Goal: Register for event/course

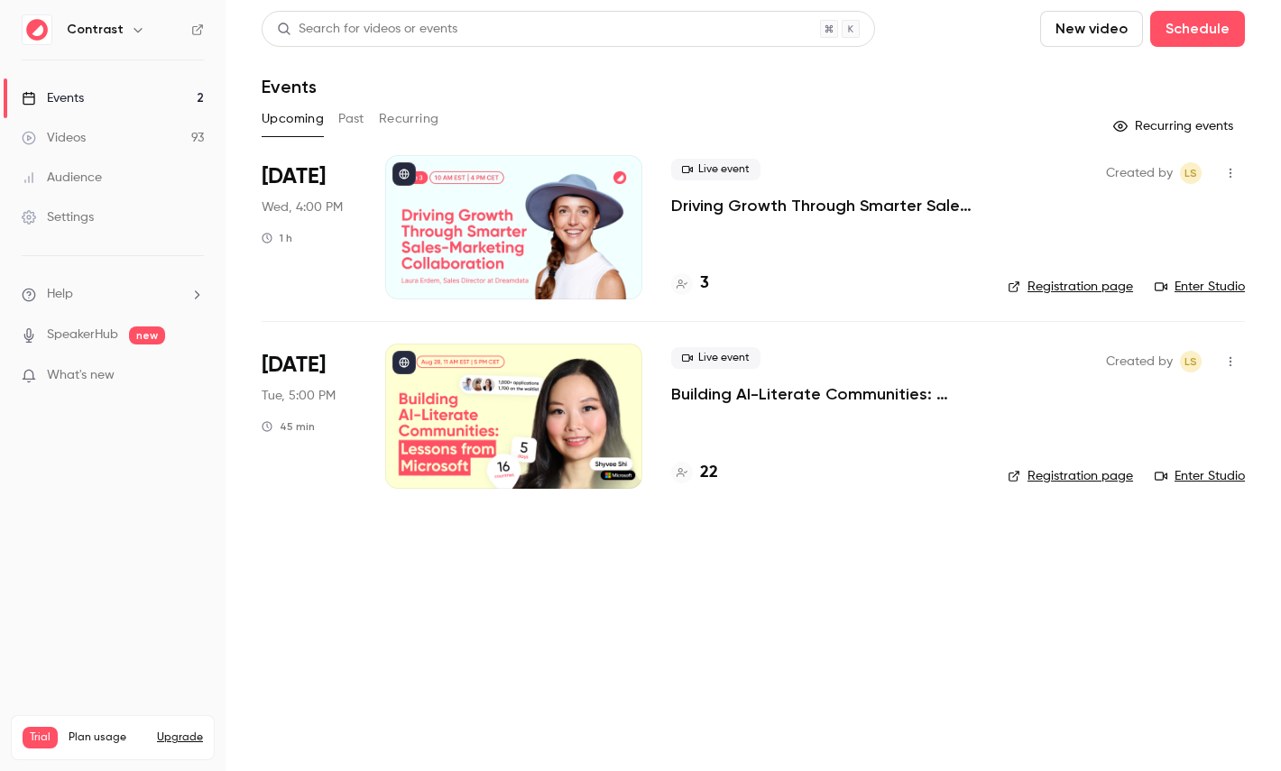
click at [108, 175] on link "Audience" at bounding box center [112, 178] width 225 height 40
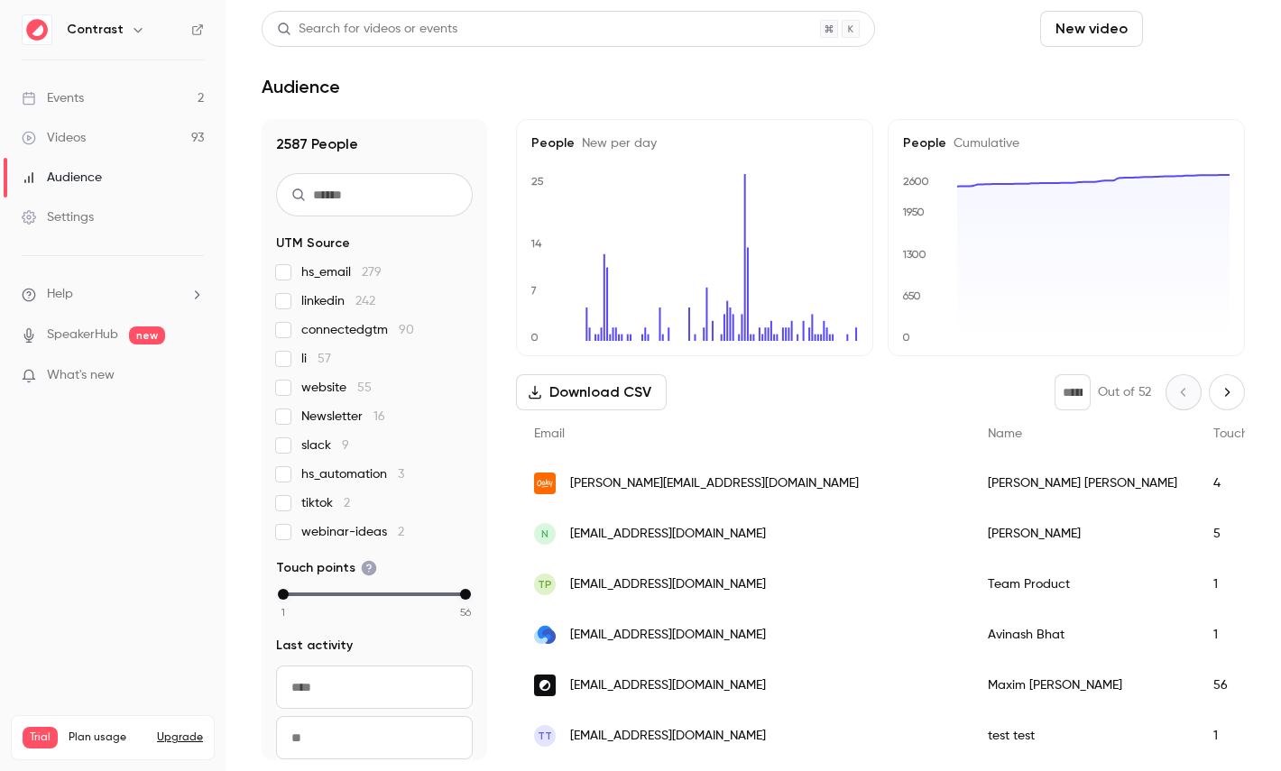
click at [1210, 23] on button "Schedule" at bounding box center [1197, 29] width 95 height 36
click at [1160, 96] on li "One time event" at bounding box center [1146, 78] width 195 height 47
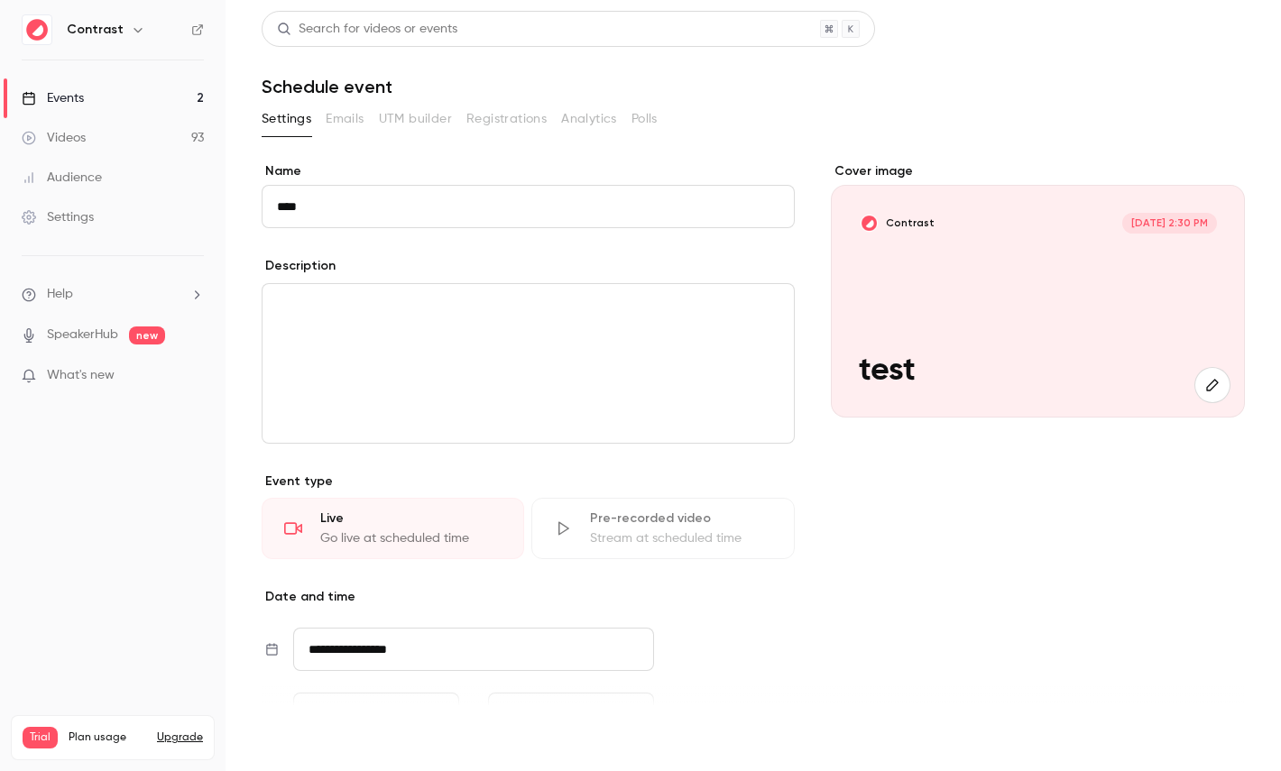
type input "****"
click at [303, 737] on button "Save" at bounding box center [294, 739] width 65 height 36
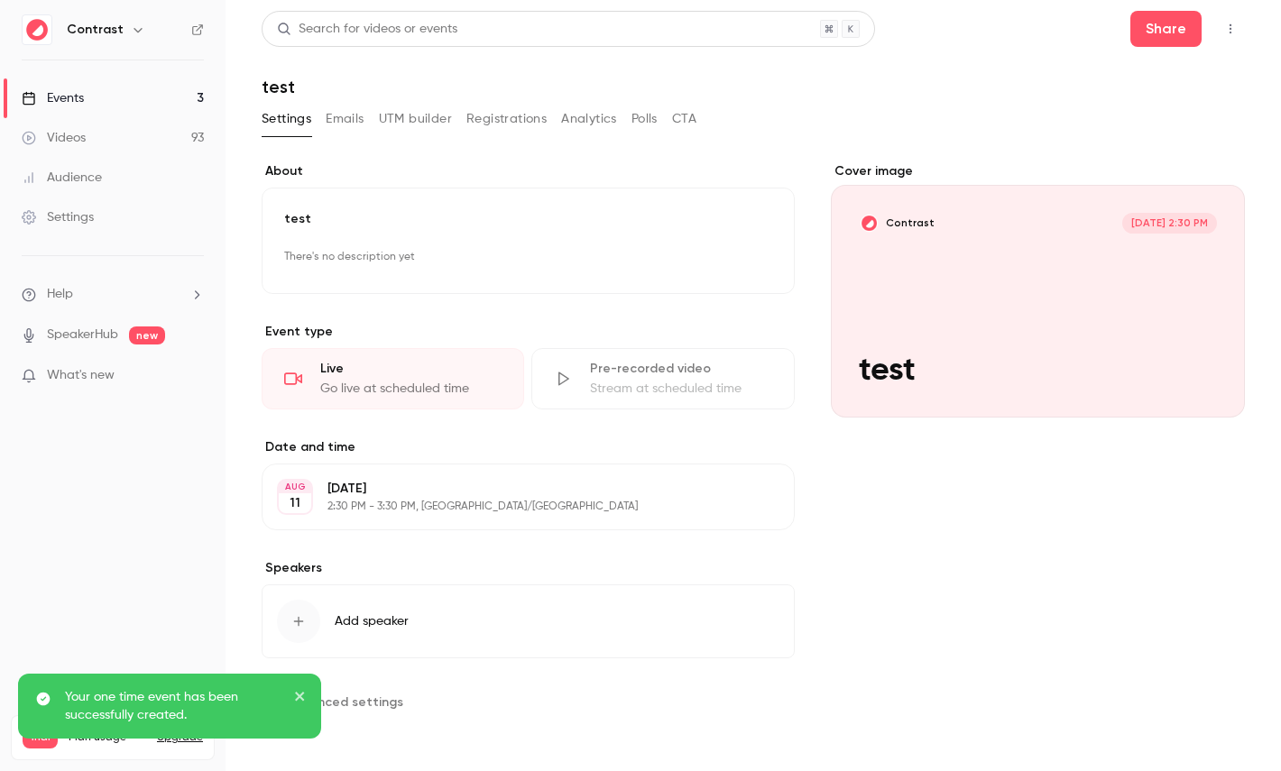
click at [484, 492] on p "Monday, August 11" at bounding box center [513, 489] width 372 height 18
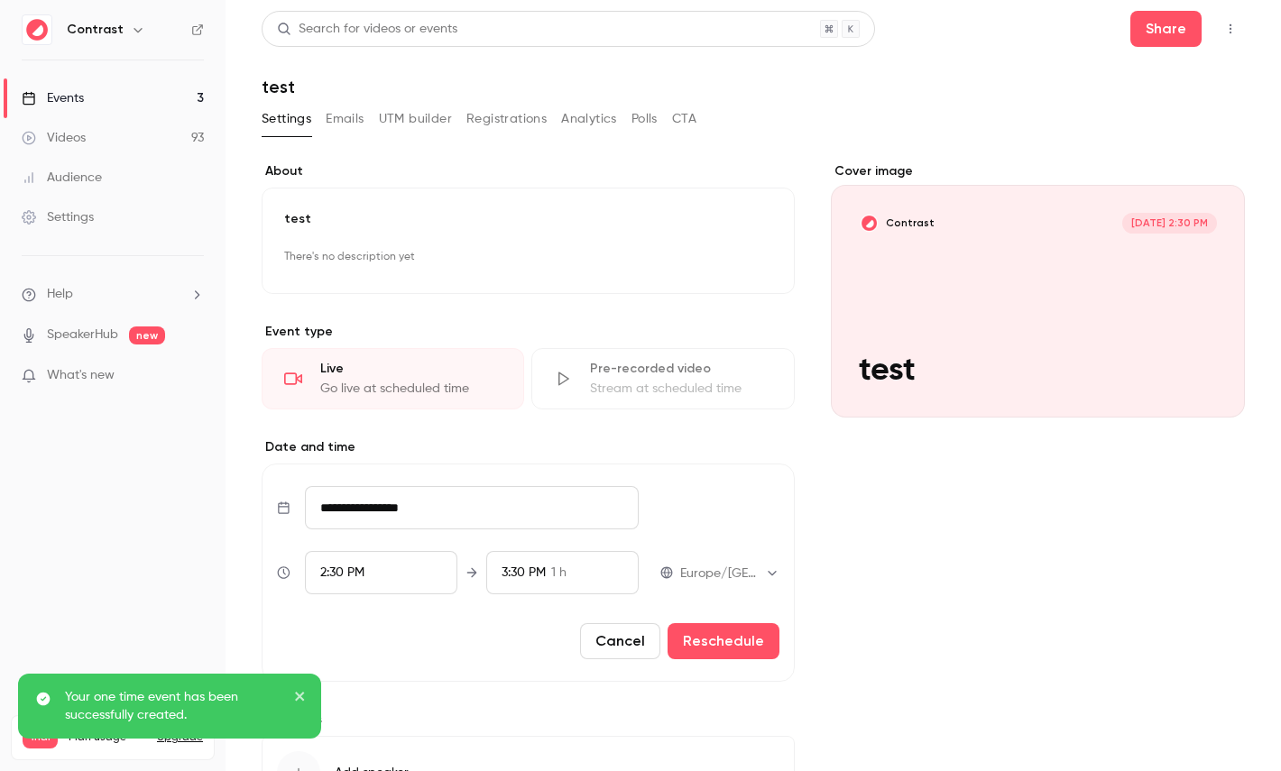
click at [388, 519] on input "**********" at bounding box center [472, 507] width 334 height 43
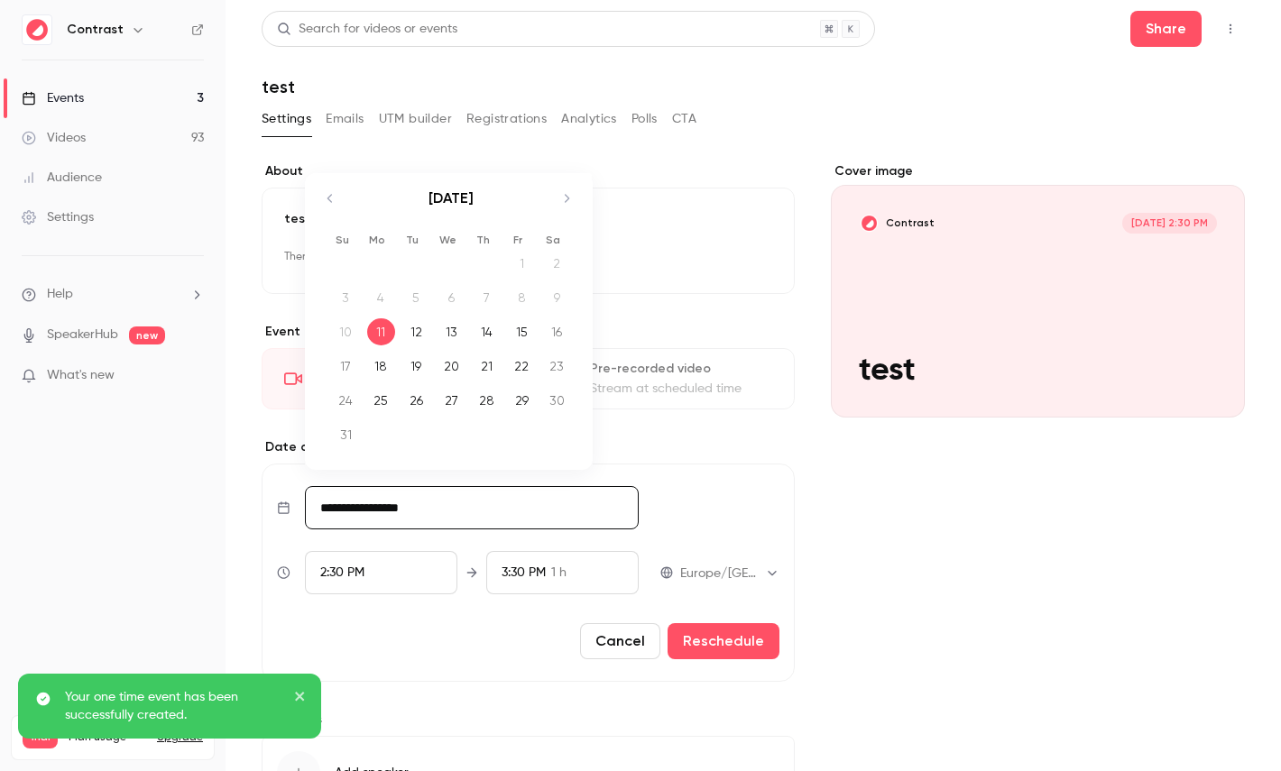
click at [521, 322] on div "15" at bounding box center [522, 331] width 28 height 27
type input "**********"
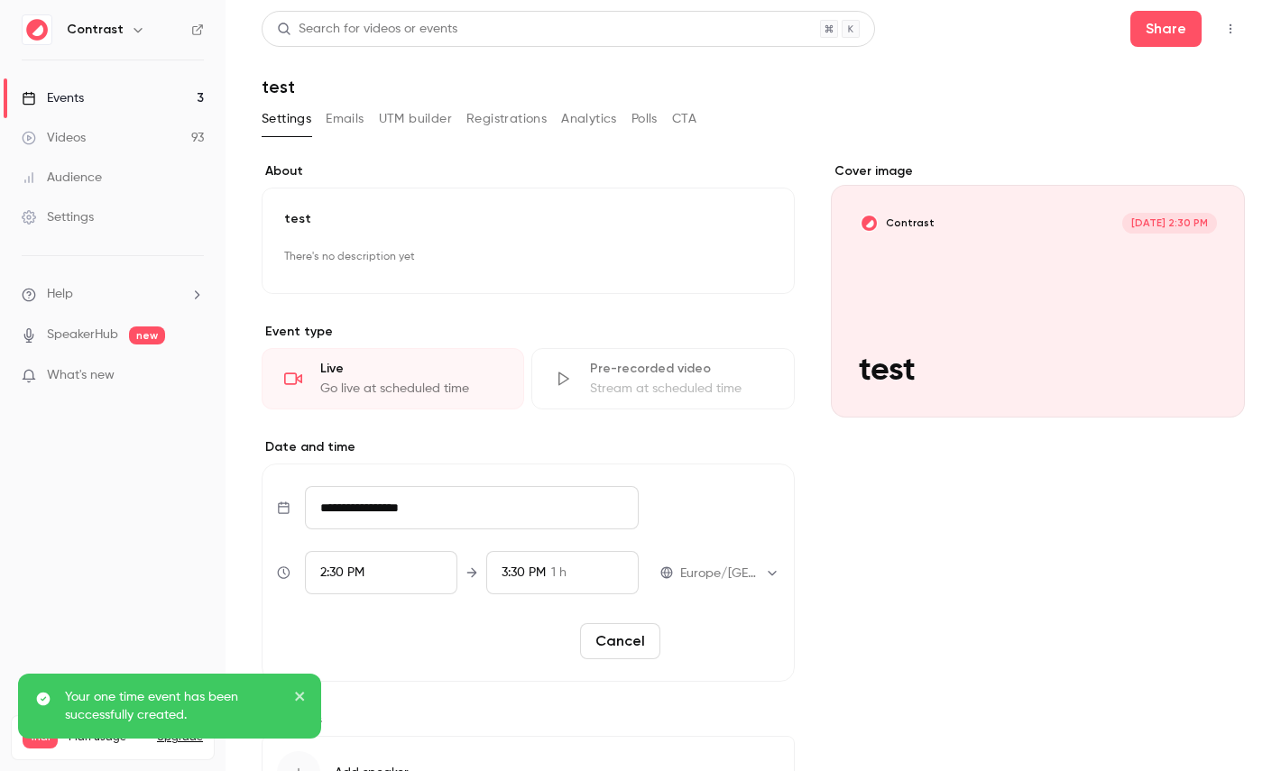
click at [757, 641] on button "Reschedule" at bounding box center [723, 641] width 112 height 36
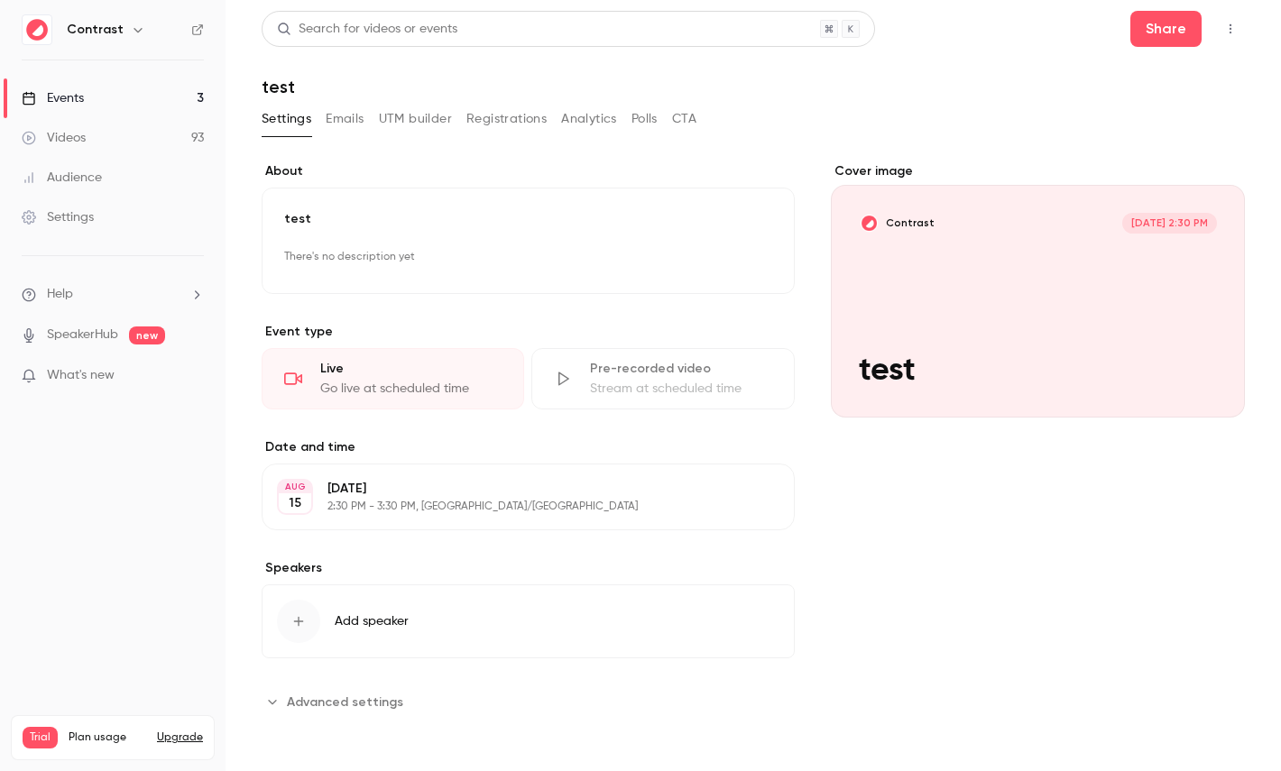
click at [1229, 24] on icon "button" at bounding box center [1230, 29] width 2 height 10
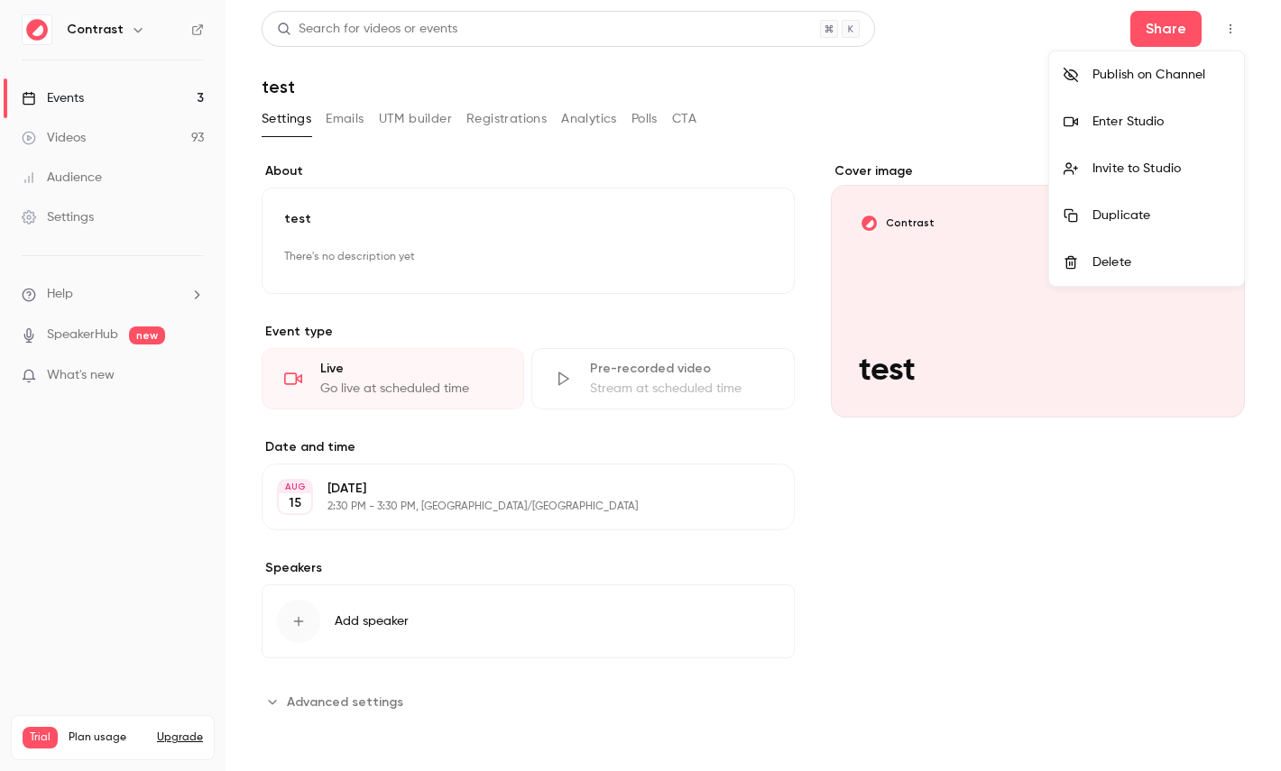
click at [1128, 258] on div "Delete" at bounding box center [1160, 262] width 137 height 18
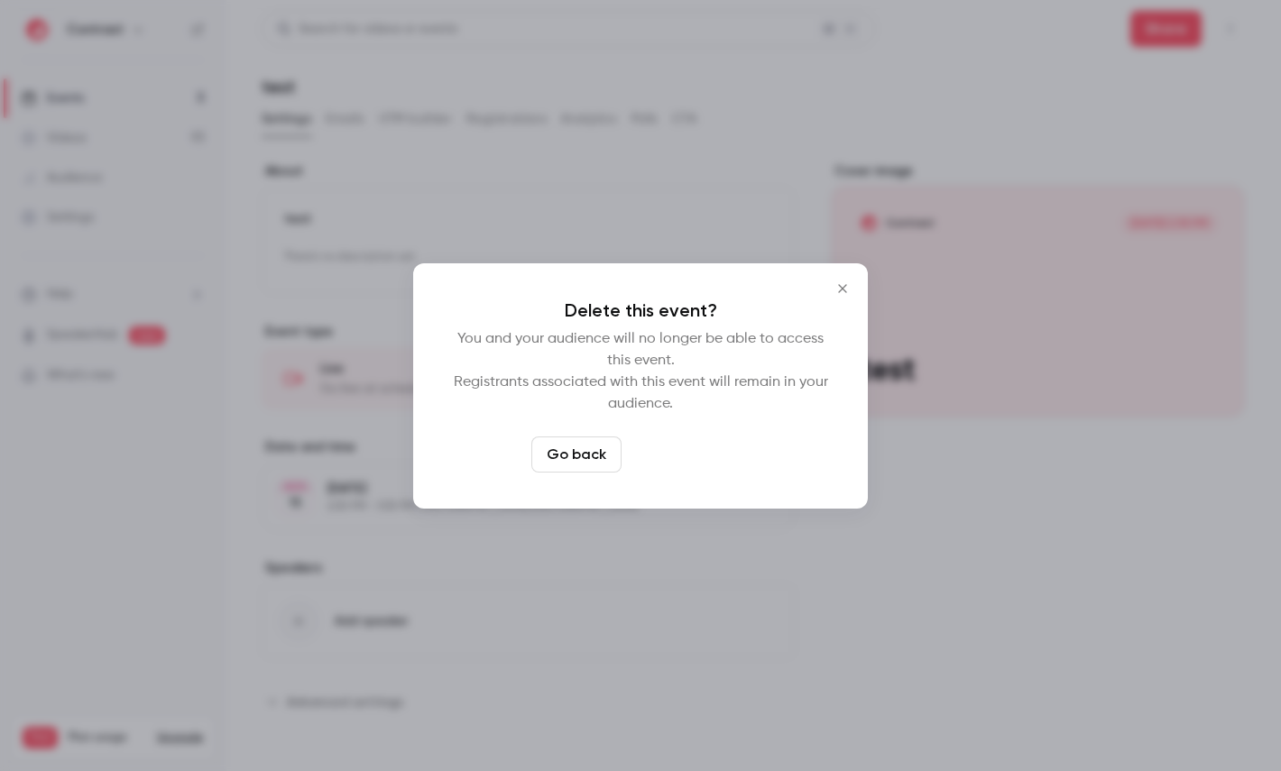
click at [721, 459] on button "Delete event" at bounding box center [689, 454] width 121 height 36
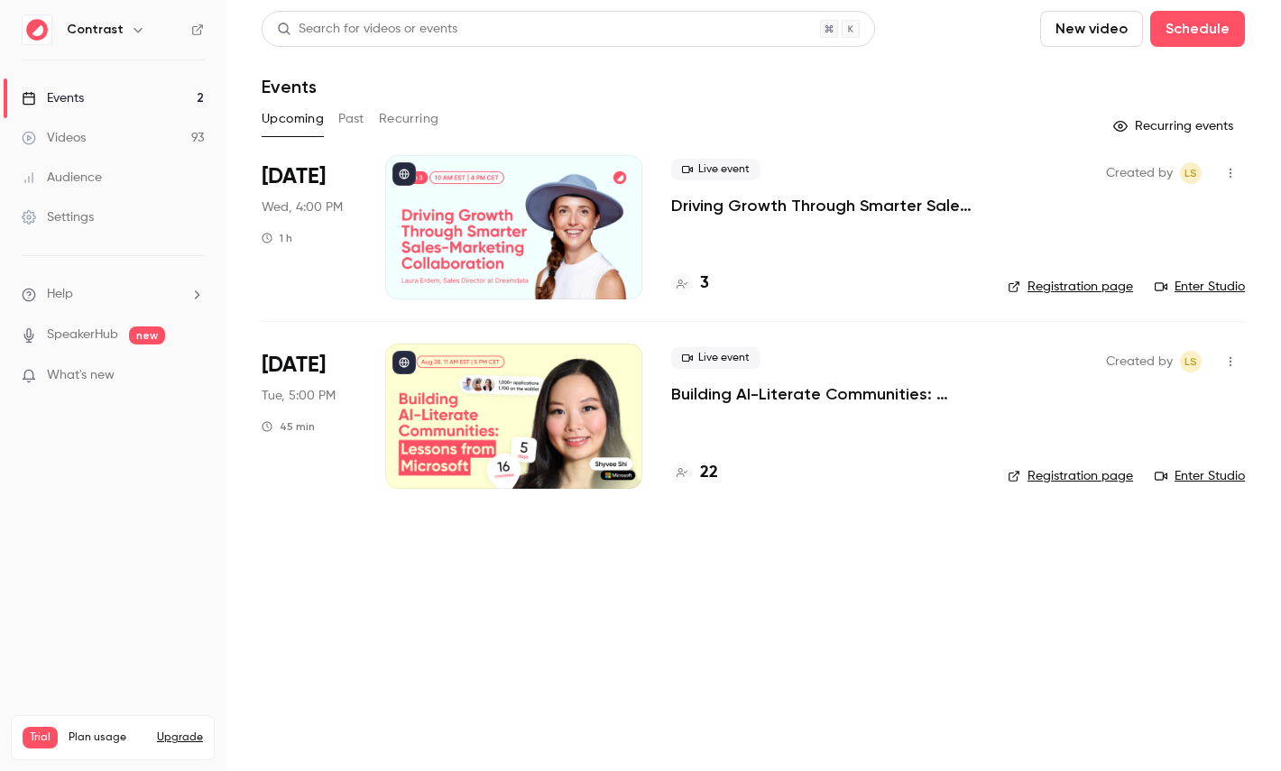
click at [556, 244] on div at bounding box center [513, 227] width 257 height 144
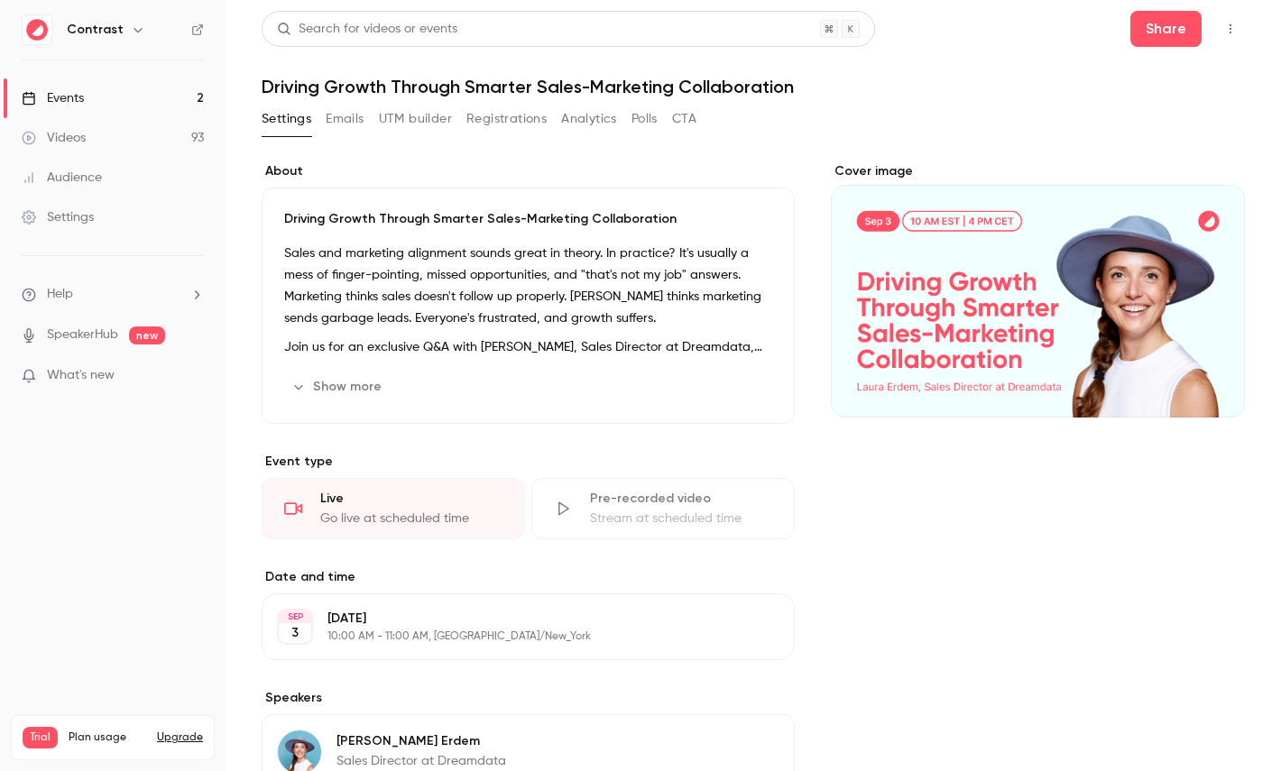
click at [356, 112] on button "Emails" at bounding box center [345, 119] width 38 height 29
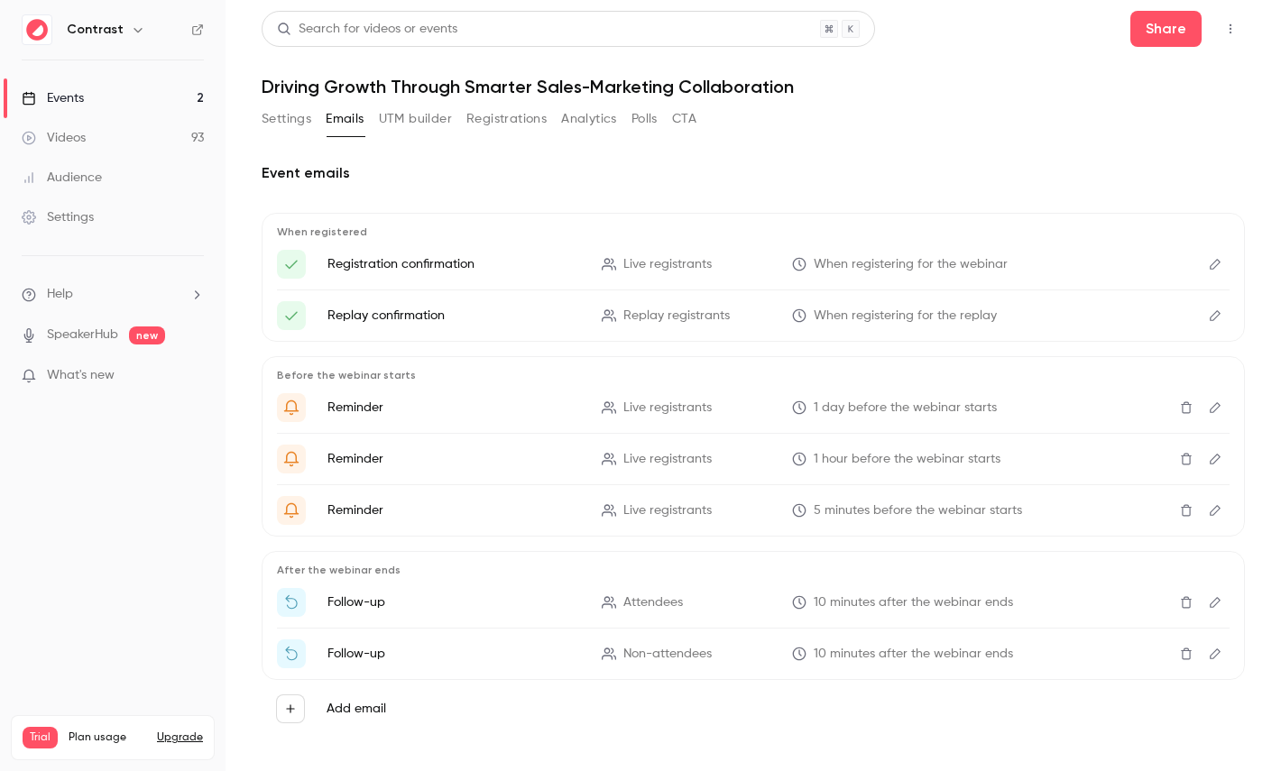
click at [1214, 270] on icon "Edit" at bounding box center [1215, 264] width 14 height 13
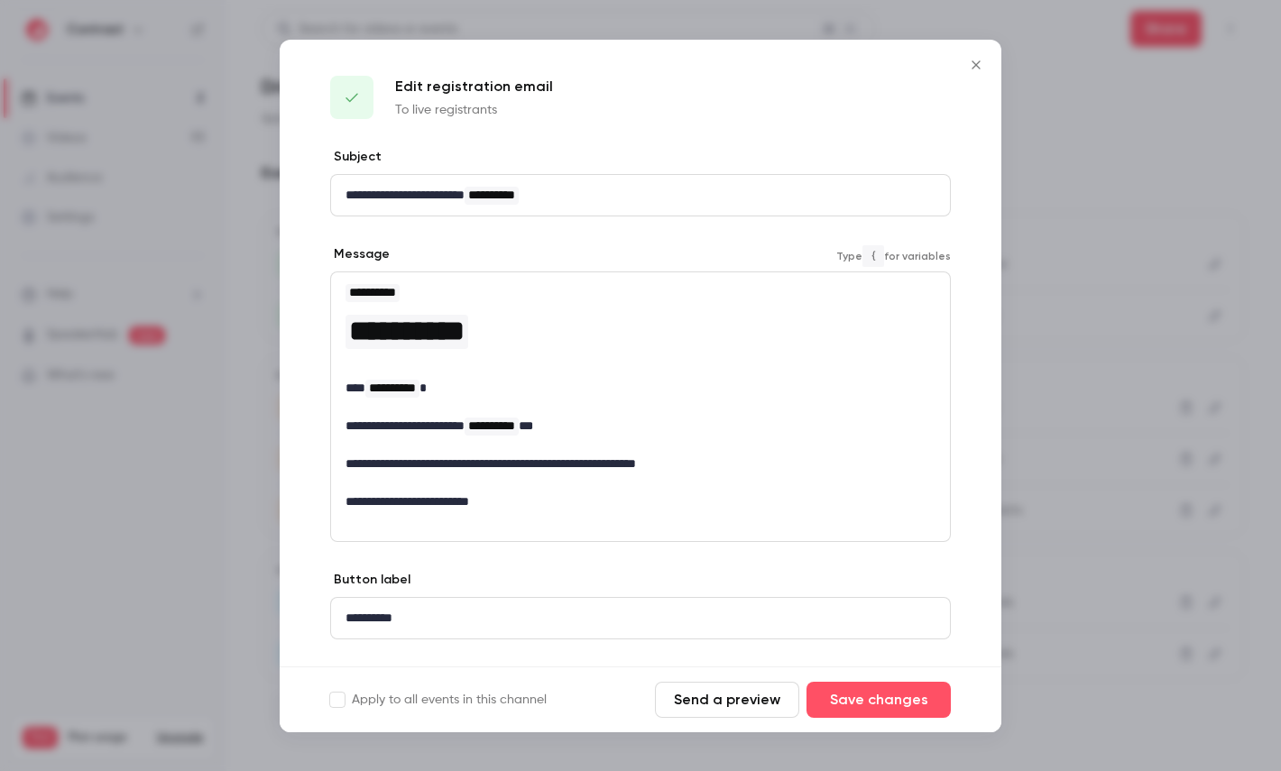
click at [550, 355] on div "**********" at bounding box center [640, 397] width 619 height 250
click at [973, 56] on button "Close" at bounding box center [976, 65] width 36 height 36
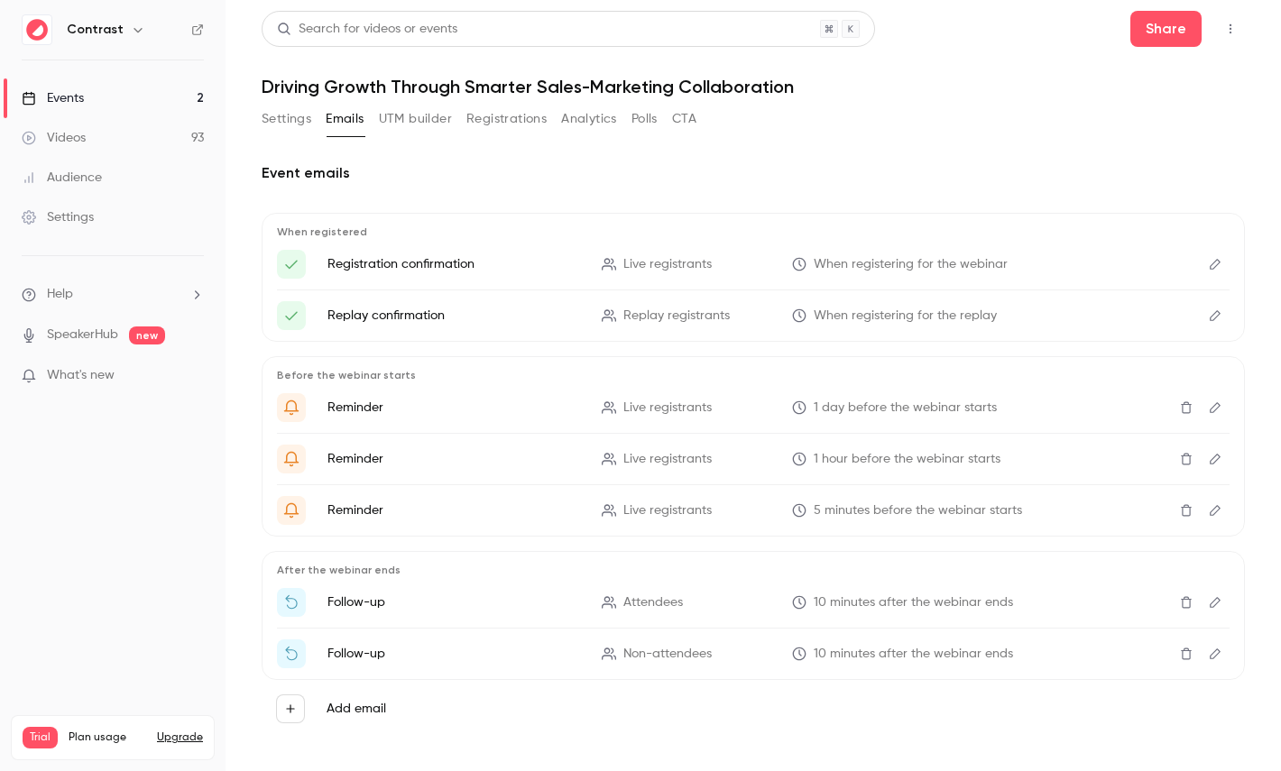
click at [307, 131] on button "Settings" at bounding box center [287, 119] width 50 height 29
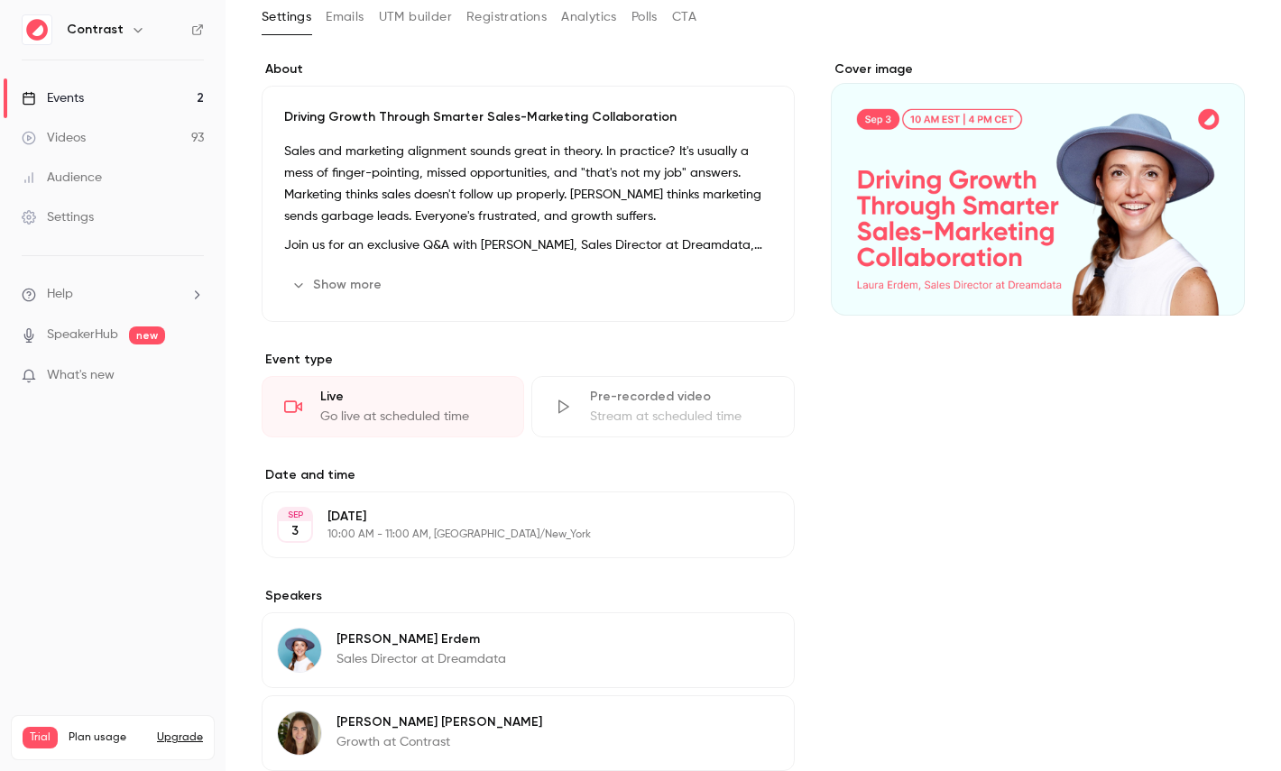
scroll to position [117, 0]
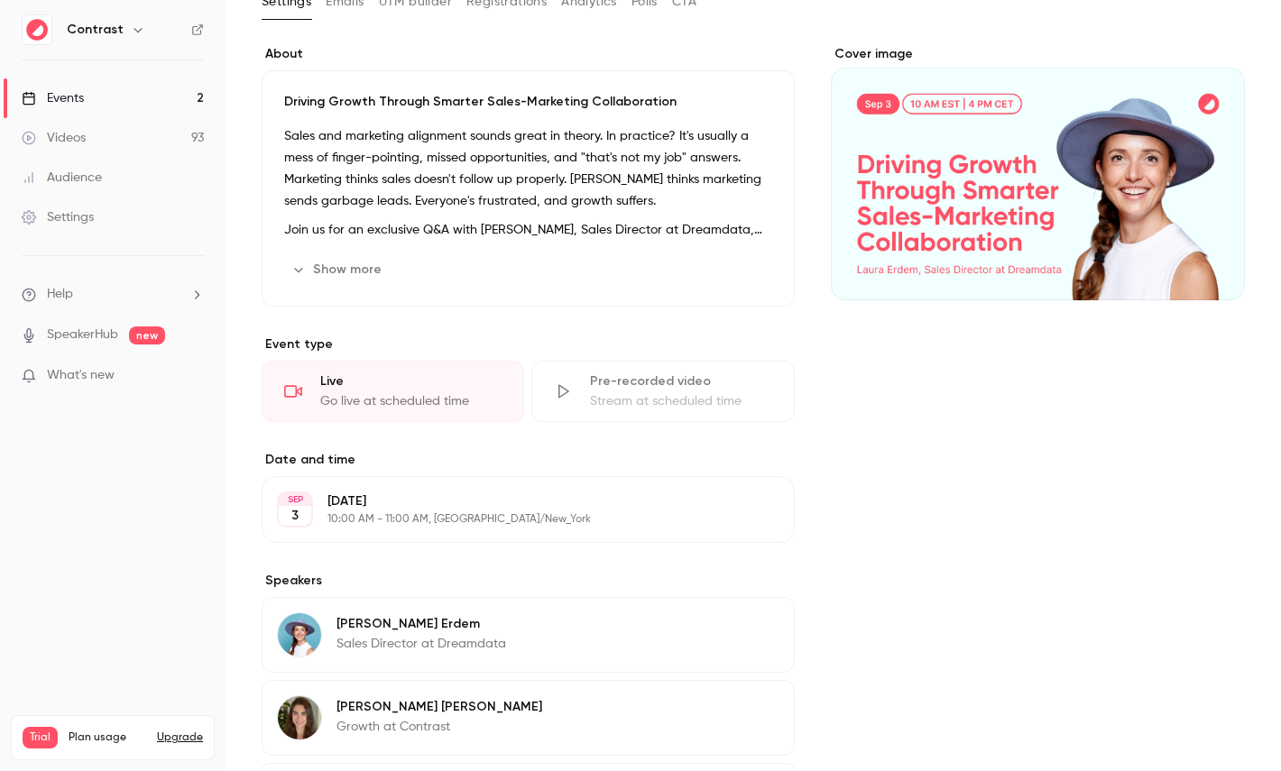
click at [339, 269] on button "Show more" at bounding box center [338, 269] width 108 height 29
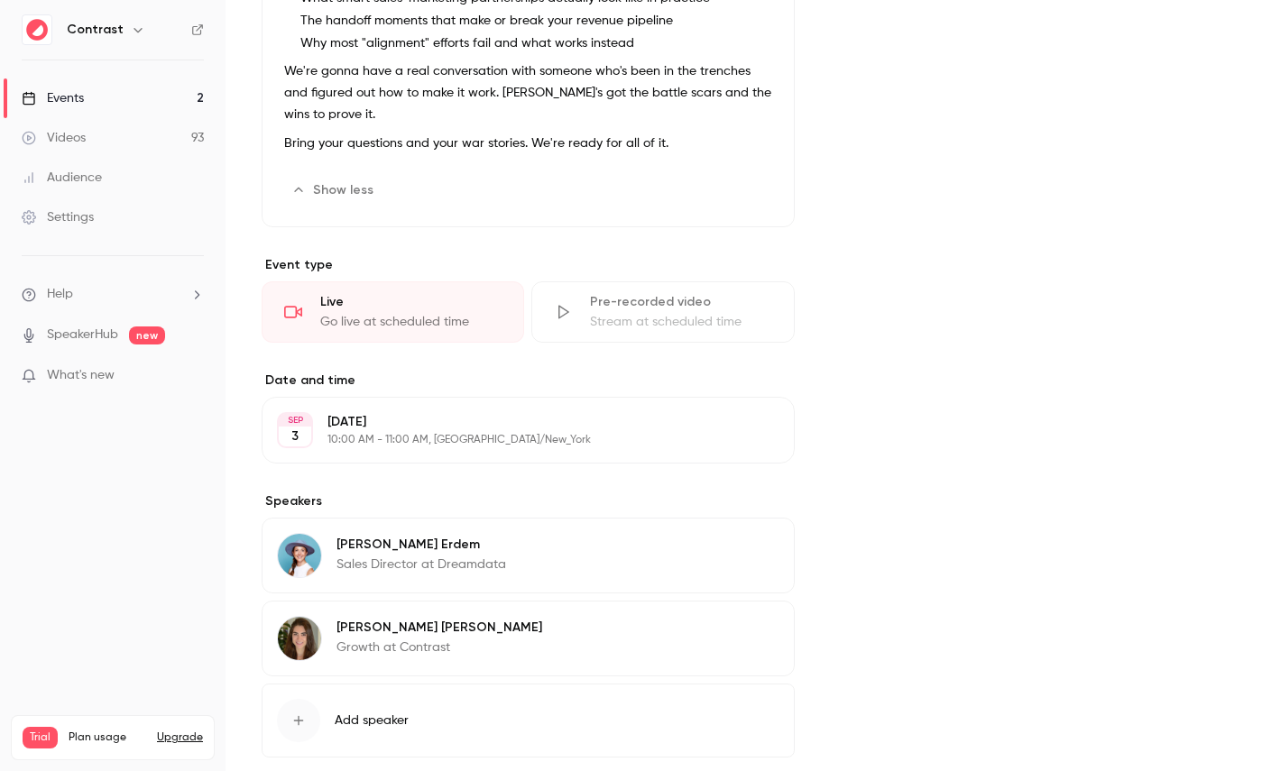
scroll to position [556, 0]
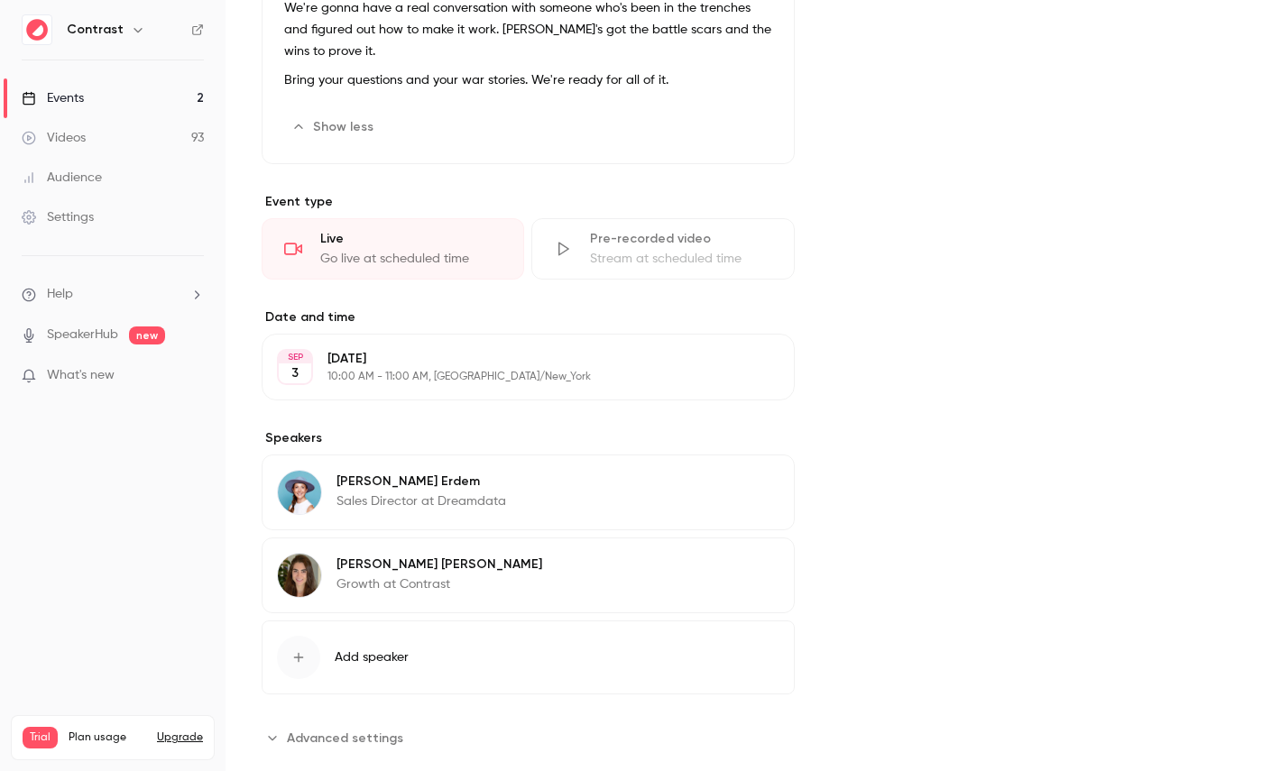
click at [740, 372] on button "Edit" at bounding box center [746, 367] width 66 height 29
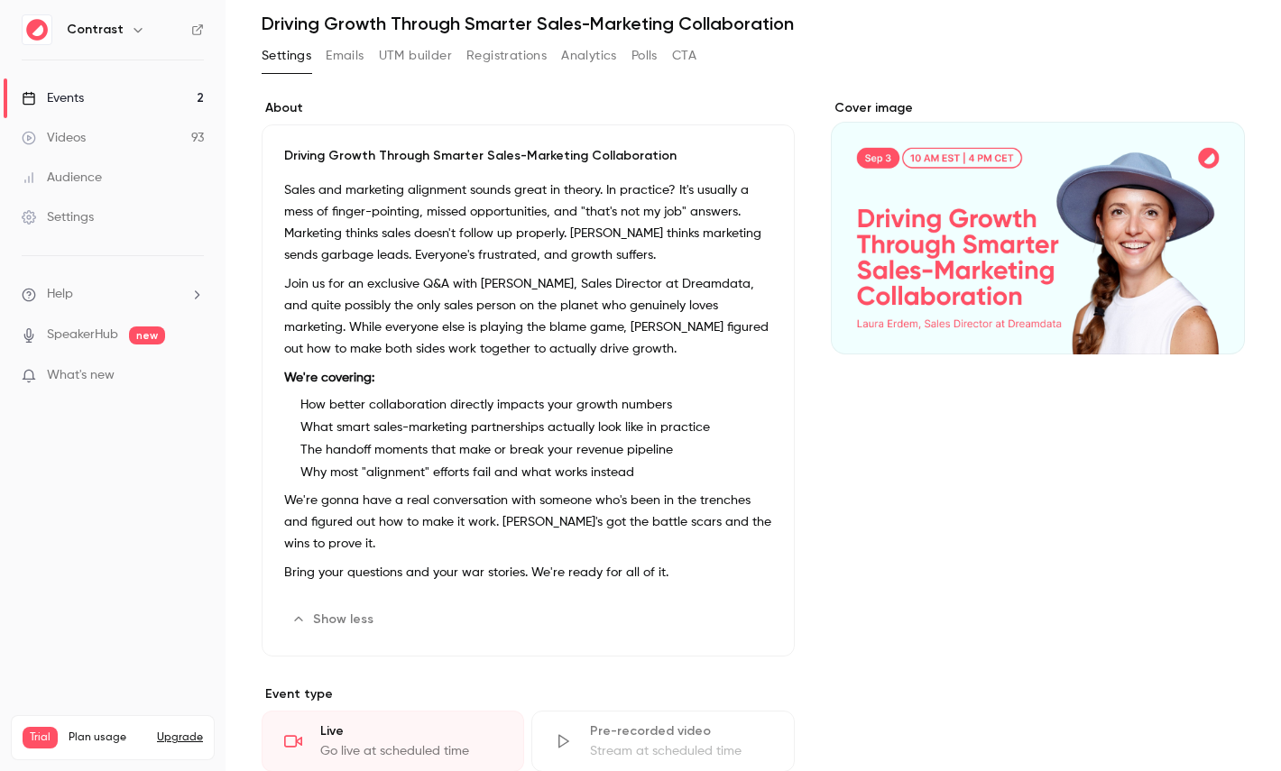
scroll to position [0, 0]
